Goal: Find specific fact: Find specific fact

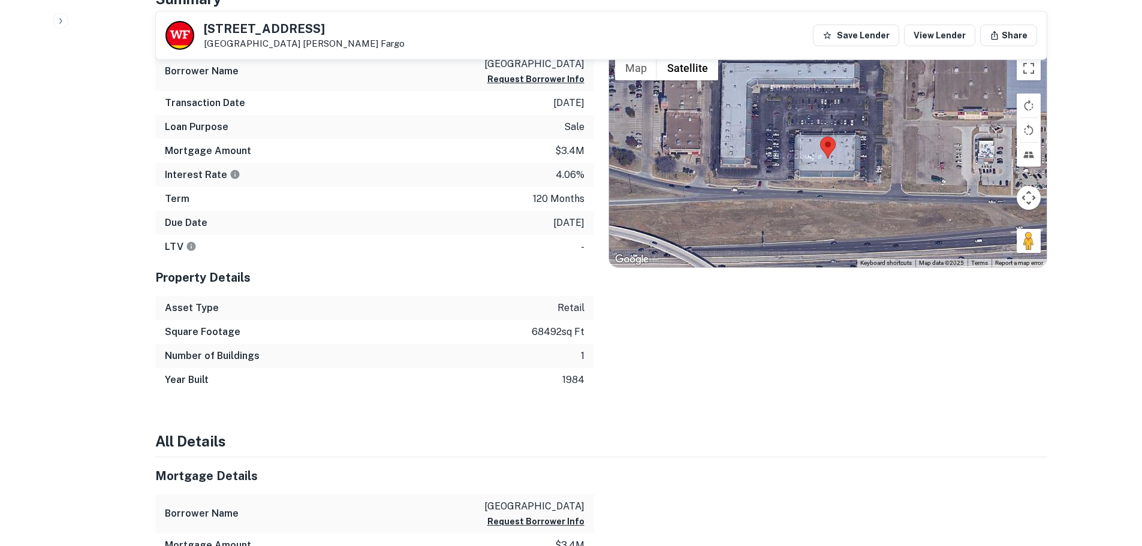
scroll to position [719, 0]
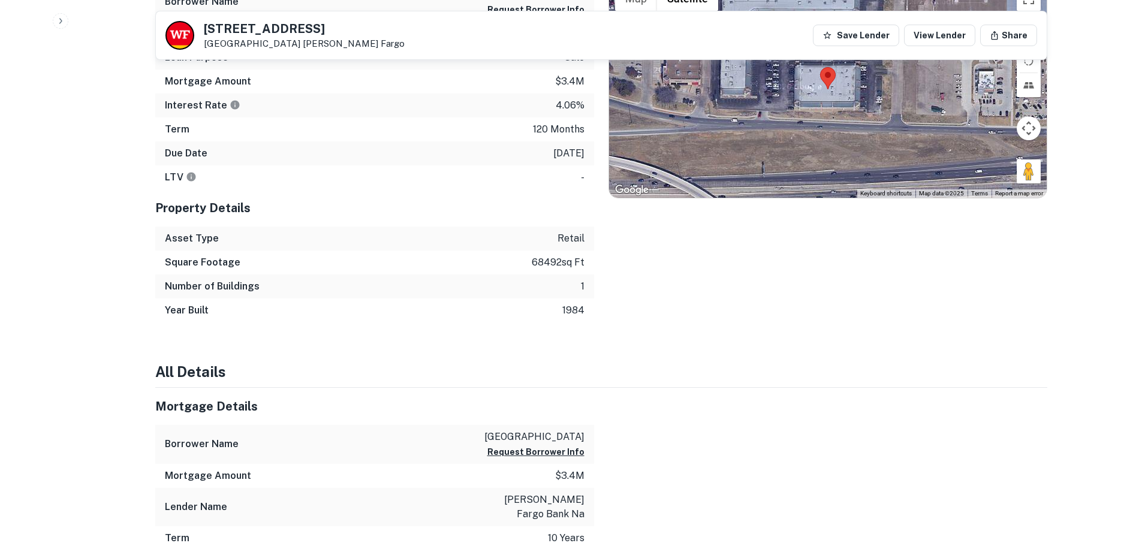
click at [541, 263] on p "68492 sq ft" at bounding box center [558, 262] width 53 height 14
copy p "68492"
drag, startPoint x: 536, startPoint y: 154, endPoint x: 589, endPoint y: 162, distance: 53.3
click at [589, 162] on div "Due Date [DATE]" at bounding box center [374, 153] width 439 height 24
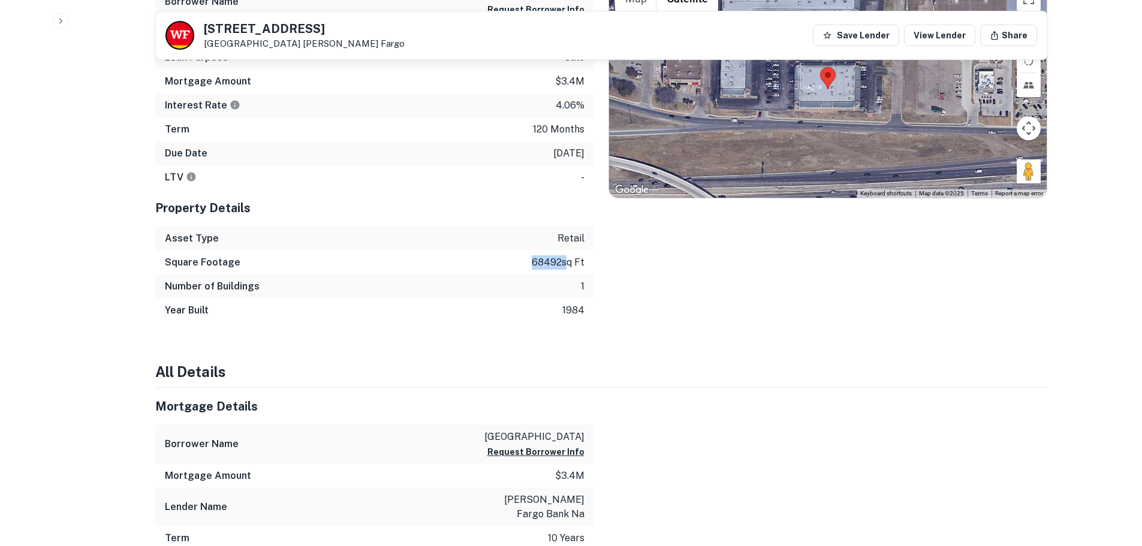
copy p "[DATE]"
click at [556, 103] on p "4.06%" at bounding box center [570, 105] width 29 height 14
copy p "4.06"
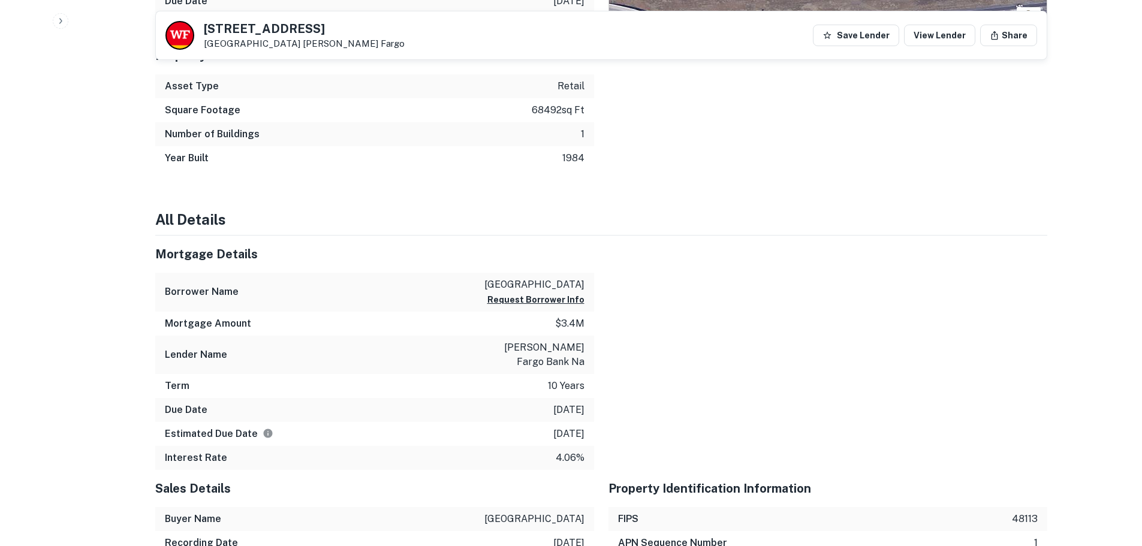
scroll to position [899, 0]
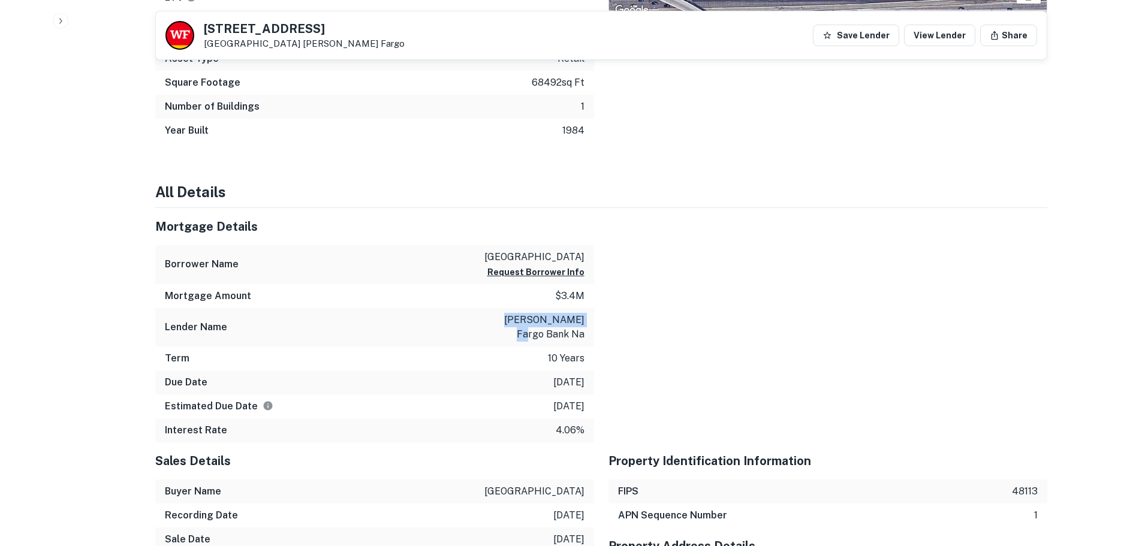
drag, startPoint x: 486, startPoint y: 320, endPoint x: 569, endPoint y: 323, distance: 82.8
click at [569, 323] on div "Lender Name [PERSON_NAME] fargo bank na" at bounding box center [374, 327] width 439 height 38
copy p "[PERSON_NAME] fargo bank"
